Goal: Transaction & Acquisition: Download file/media

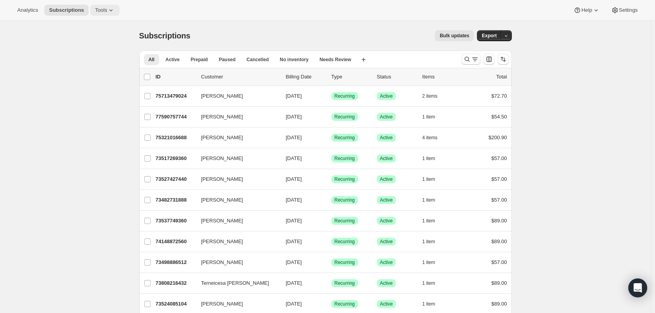
click at [107, 11] on icon at bounding box center [111, 10] width 8 height 8
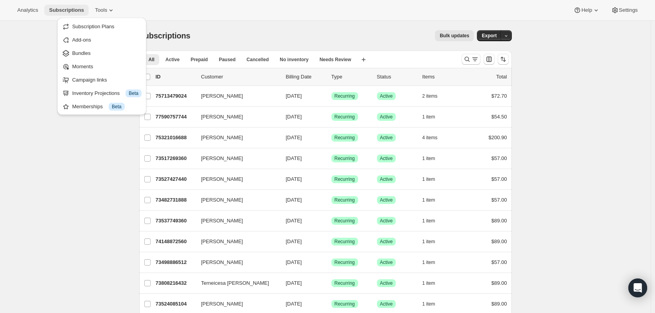
click at [62, 11] on span "Subscriptions" at bounding box center [66, 10] width 35 height 6
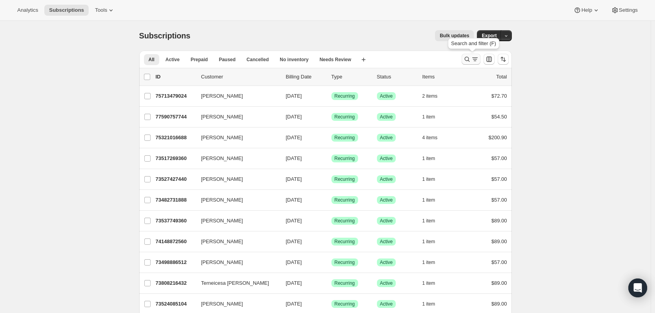
click at [467, 57] on icon "Search and filter results" at bounding box center [467, 59] width 8 height 8
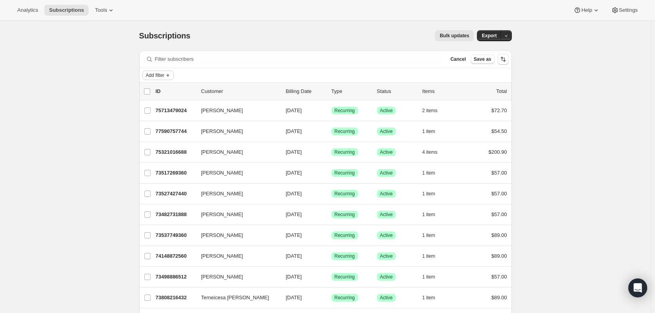
click at [171, 73] on icon "Add filter" at bounding box center [168, 75] width 6 height 6
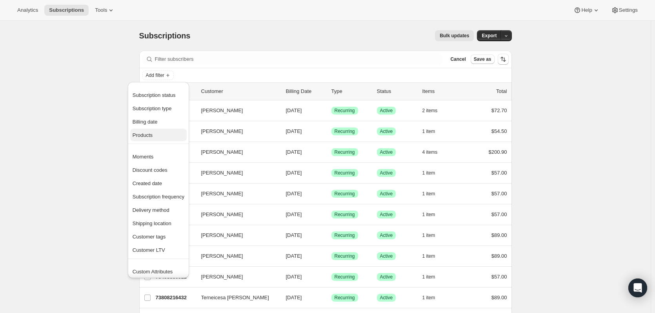
click at [143, 134] on span "Products" at bounding box center [143, 135] width 20 height 6
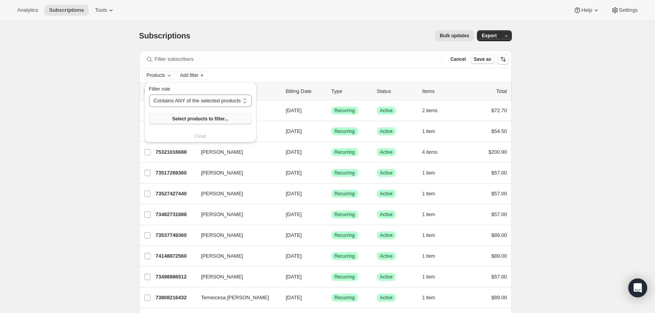
click at [194, 117] on span "Select products to filter..." at bounding box center [200, 119] width 56 height 6
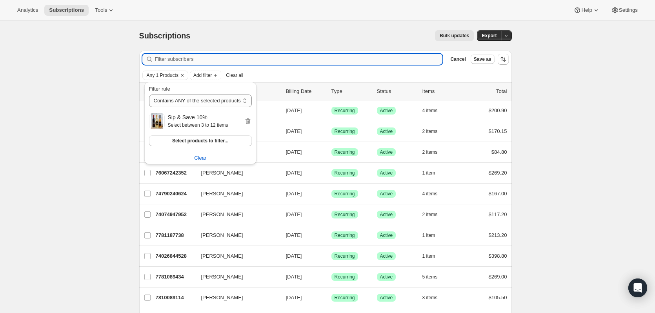
click at [257, 58] on input "Filter subscribers" at bounding box center [299, 59] width 288 height 11
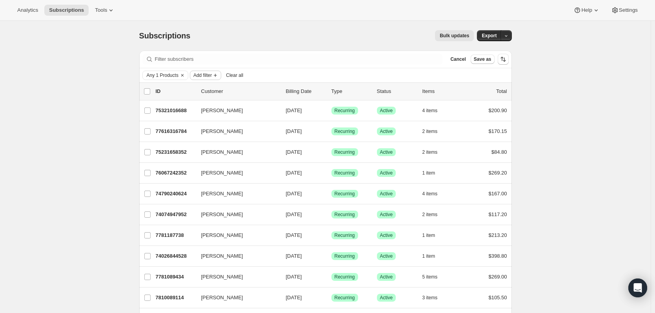
click at [210, 76] on span "Add filter" at bounding box center [202, 75] width 18 height 6
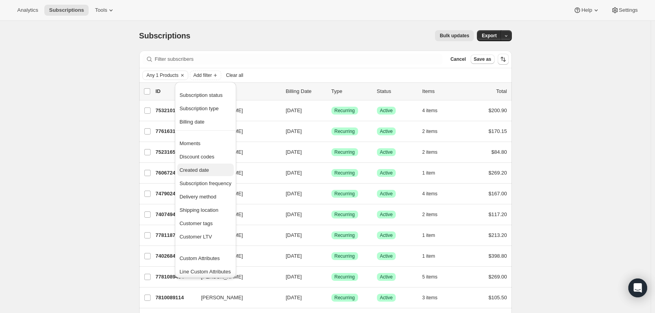
click at [203, 171] on span "Created date" at bounding box center [194, 170] width 29 height 6
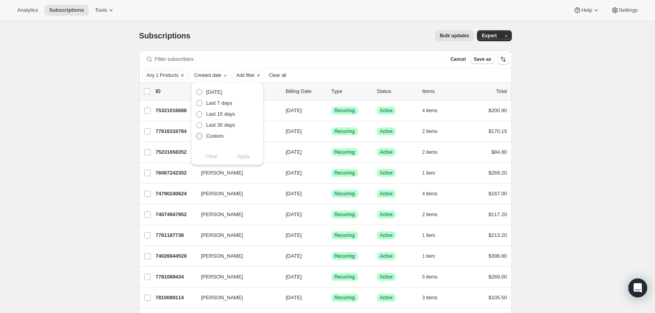
click at [215, 135] on span "Custom" at bounding box center [215, 136] width 18 height 6
click at [196, 133] on input "Custom" at bounding box center [196, 133] width 0 height 0
radio input "true"
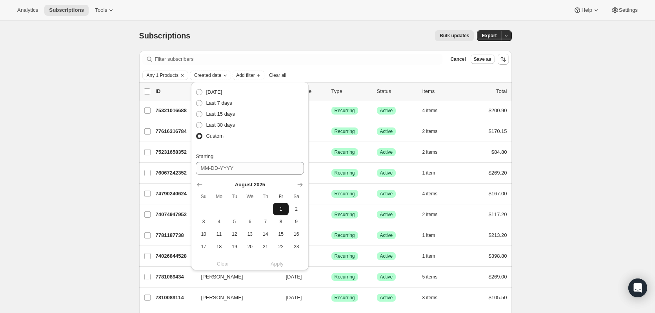
click at [281, 210] on span "1" at bounding box center [280, 209] width 9 height 6
type input "[DATE]"
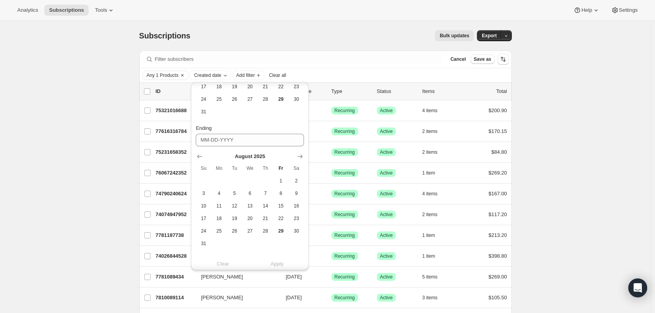
scroll to position [169, 0]
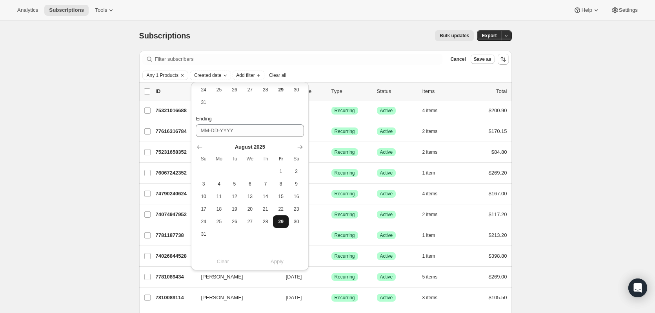
click at [281, 219] on span "29" at bounding box center [280, 221] width 9 height 6
type input "[DATE]"
click at [279, 262] on span "Apply" at bounding box center [277, 262] width 13 height 8
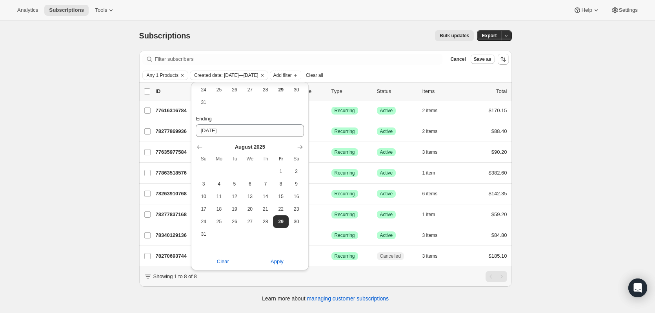
click at [293, 21] on div "Subscriptions. This page is ready Subscriptions Bulk updates More actions Bulk …" at bounding box center [325, 36] width 372 height 30
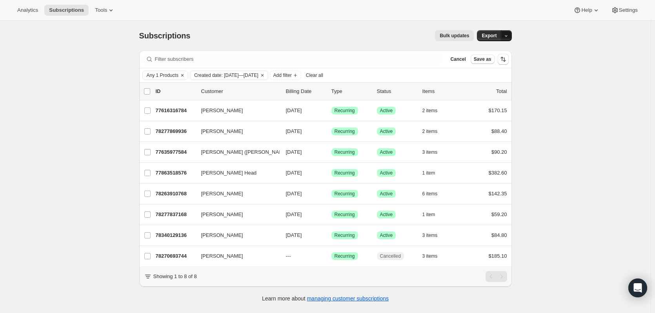
click at [507, 36] on icon "button" at bounding box center [505, 35] width 5 height 5
click at [486, 51] on span "Subscription data" at bounding box center [466, 52] width 39 height 6
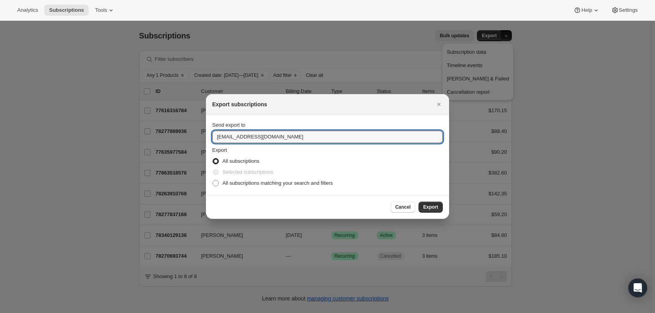
drag, startPoint x: 229, startPoint y: 138, endPoint x: 190, endPoint y: 135, distance: 38.5
type input "[EMAIL_ADDRESS][DOMAIN_NAME]"
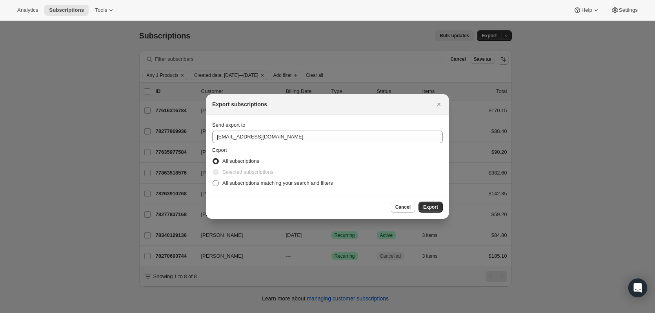
click at [237, 184] on span "All subscriptions matching your search and filters" at bounding box center [277, 183] width 111 height 6
click at [213, 180] on input "All subscriptions matching your search and filters" at bounding box center [213, 180] width 0 height 0
radio input "true"
click at [428, 206] on span "Export" at bounding box center [430, 207] width 15 height 6
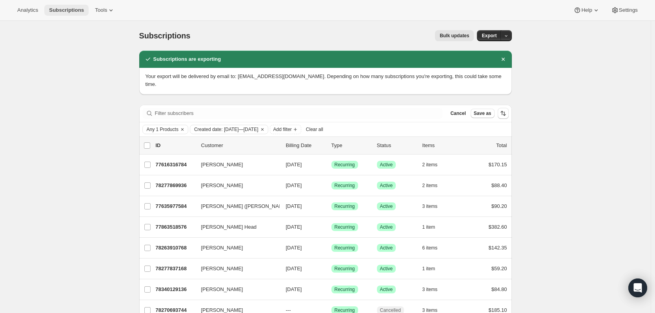
click at [71, 8] on span "Subscriptions" at bounding box center [66, 10] width 35 height 6
click at [326, 125] on button "Clear all" at bounding box center [315, 129] width 24 height 9
click at [164, 126] on span "Add filter" at bounding box center [155, 129] width 18 height 6
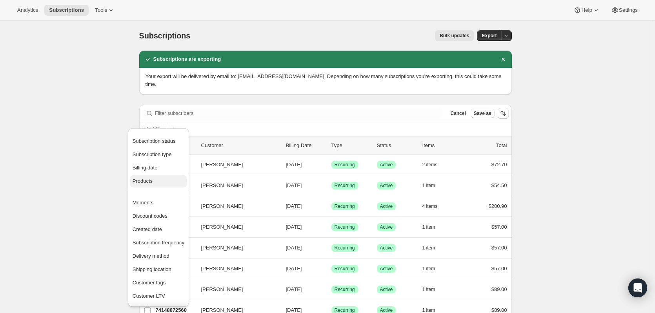
click at [151, 180] on span "Products" at bounding box center [143, 181] width 20 height 6
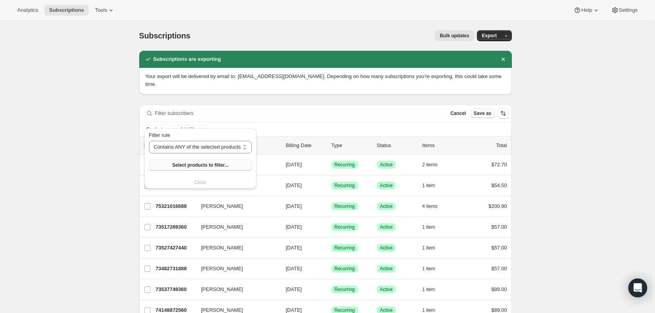
click at [192, 164] on span "Select products to filter..." at bounding box center [200, 165] width 56 height 6
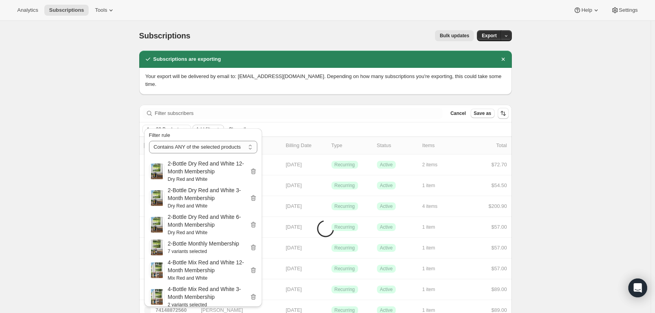
click at [214, 126] on span "Add filter" at bounding box center [205, 129] width 18 height 6
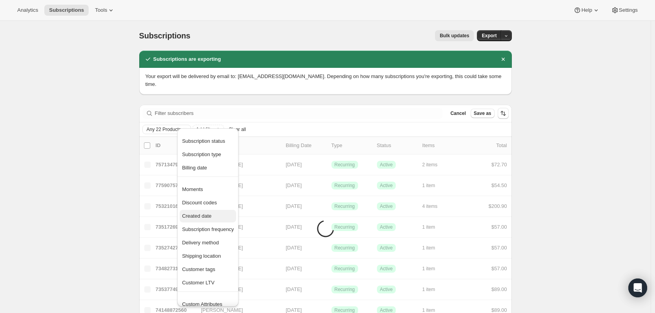
click at [202, 214] on span "Created date" at bounding box center [196, 216] width 29 height 6
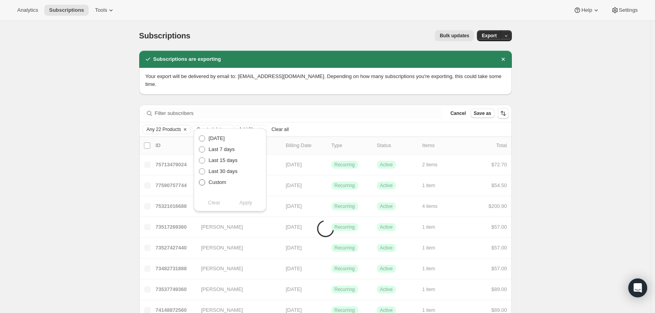
click at [212, 183] on span "Custom" at bounding box center [218, 182] width 18 height 6
click at [199, 180] on input "Custom" at bounding box center [199, 179] width 0 height 0
radio input "true"
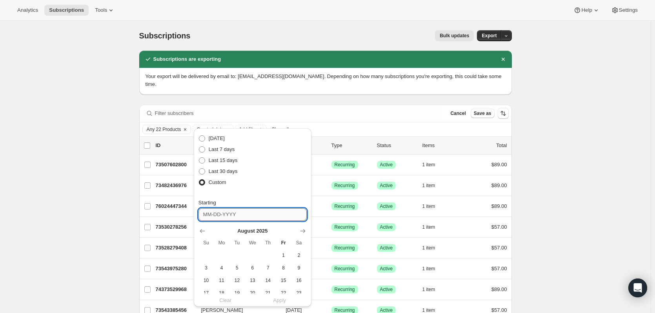
click at [245, 216] on input "Starting" at bounding box center [252, 214] width 108 height 13
click at [285, 253] on span "1" at bounding box center [283, 255] width 9 height 6
type input "[DATE]"
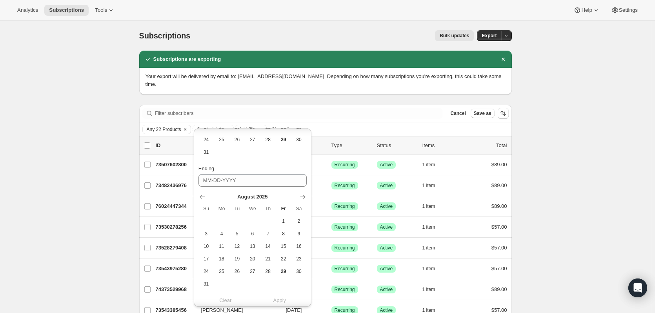
scroll to position [179, 0]
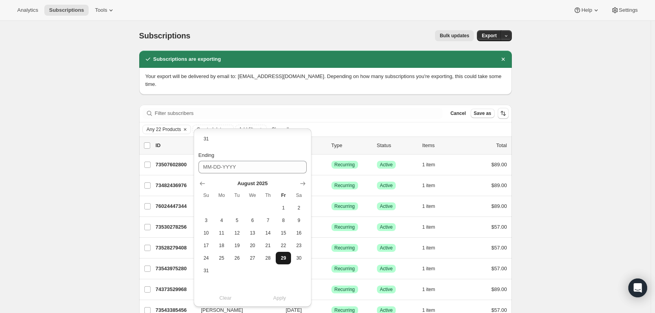
click at [286, 259] on span "29" at bounding box center [283, 258] width 9 height 6
type input "[DATE]"
click at [279, 300] on span "Apply" at bounding box center [279, 298] width 13 height 8
click at [371, 112] on div "Filter subscribers Cancel Save as" at bounding box center [325, 113] width 372 height 17
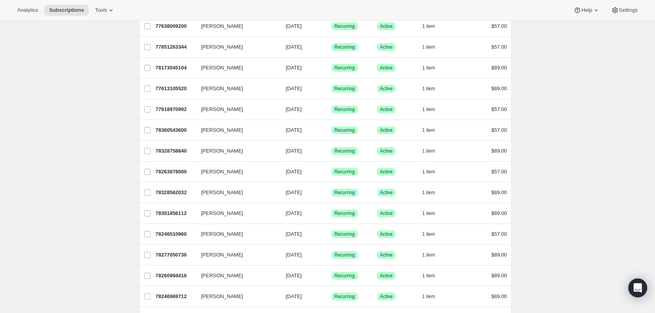
scroll to position [0, 0]
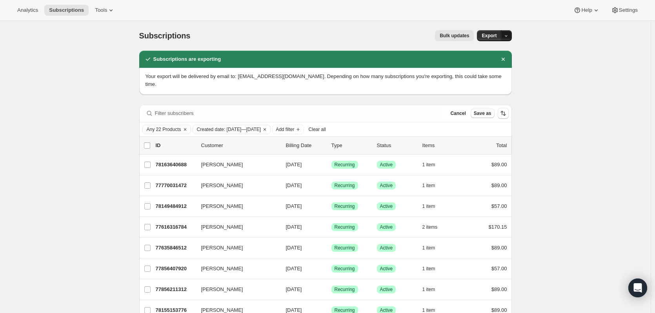
click at [508, 30] on button "button" at bounding box center [506, 35] width 11 height 11
click at [482, 51] on span "Subscription data" at bounding box center [466, 52] width 39 height 6
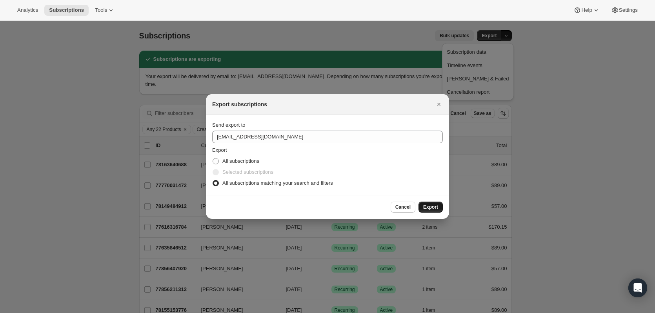
click at [430, 203] on button "Export" at bounding box center [430, 207] width 24 height 11
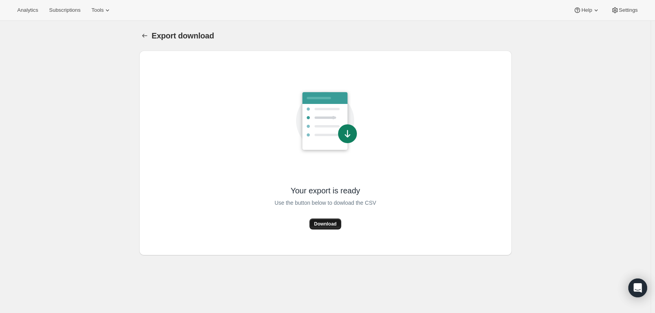
click at [324, 225] on span "Download" at bounding box center [325, 224] width 22 height 6
click at [328, 225] on span "Download" at bounding box center [325, 224] width 22 height 6
